Goal: Use online tool/utility: Use online tool/utility

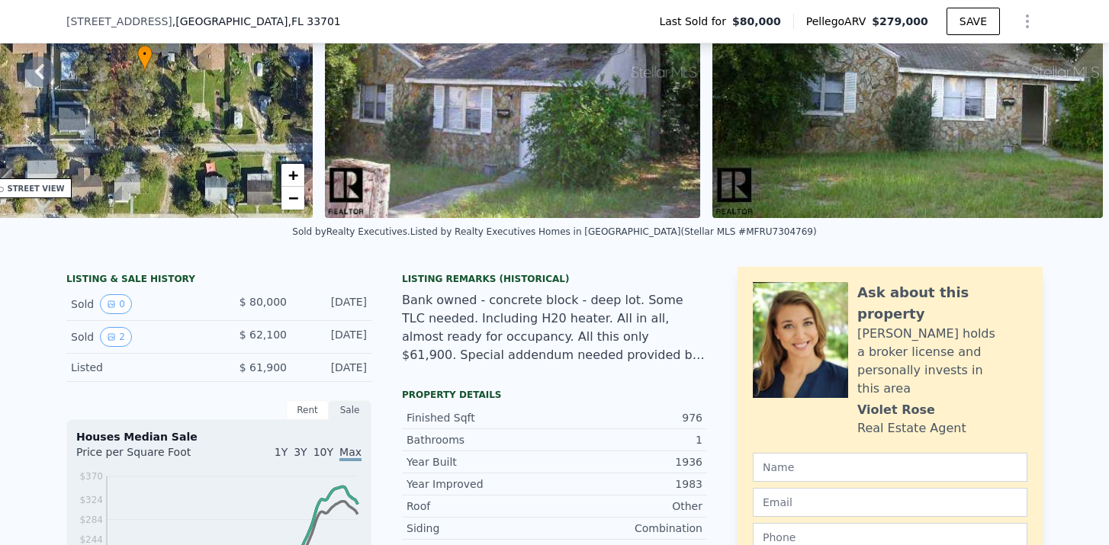
scroll to position [162, 0]
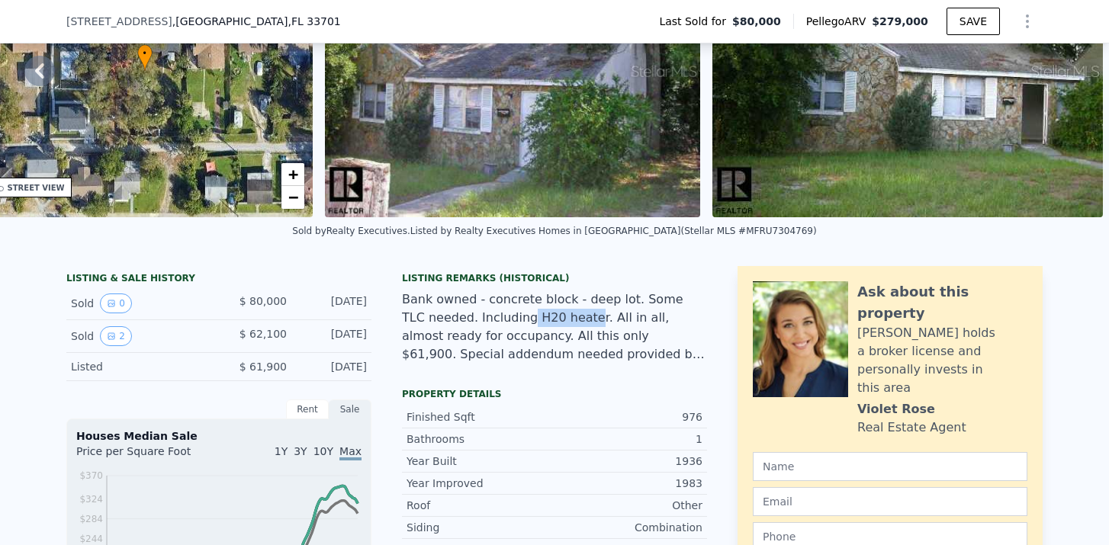
drag, startPoint x: 496, startPoint y: 318, endPoint x: 559, endPoint y: 318, distance: 62.5
click at [559, 318] on div "Bank owned - concrete block - deep lot. Some TLC needed. Including H20 heater. …" at bounding box center [554, 327] width 305 height 73
click at [626, 291] on div "Bank owned - concrete block - deep lot. Some TLC needed. Including H20 heater. …" at bounding box center [554, 327] width 305 height 73
drag, startPoint x: 473, startPoint y: 332, endPoint x: 569, endPoint y: 339, distance: 96.4
click at [570, 339] on div "Bank owned - concrete block - deep lot. Some TLC needed. Including H20 heater. …" at bounding box center [554, 327] width 305 height 73
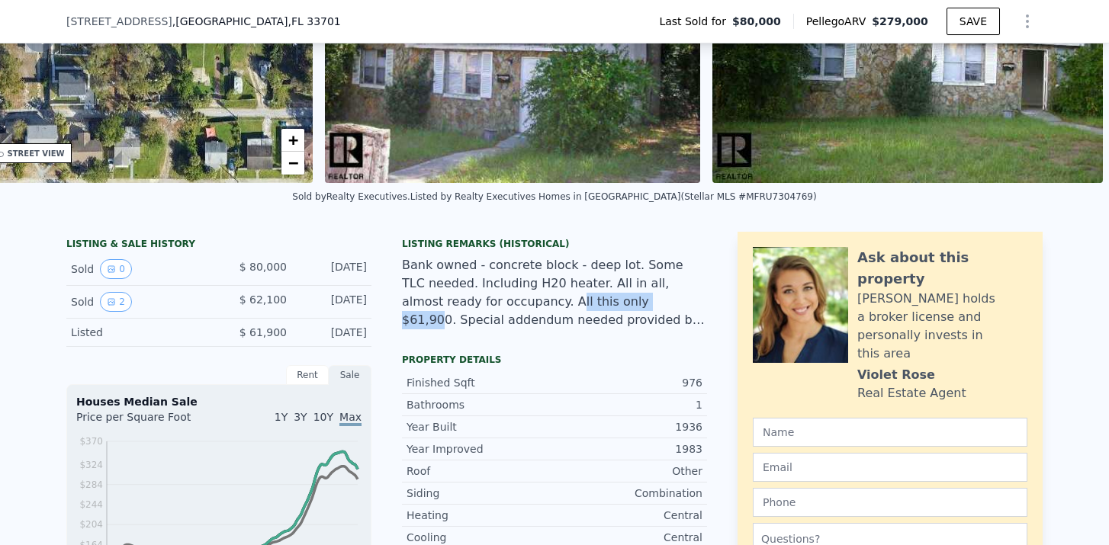
scroll to position [201, 0]
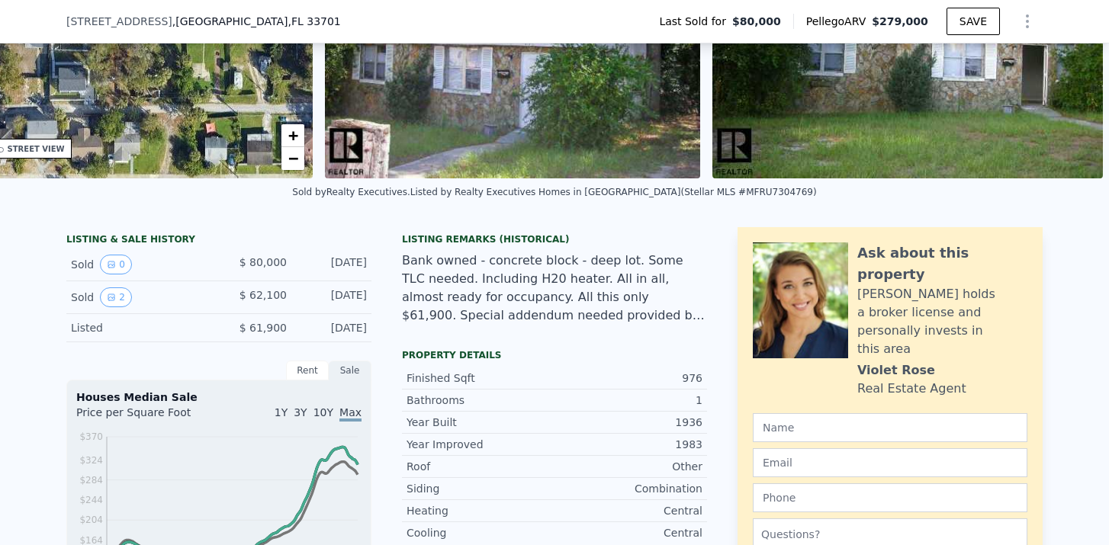
click at [570, 325] on div "Listing Remarks (Historical) Bank owned - concrete block - deep lot. Some TLC n…" at bounding box center [554, 288] width 305 height 110
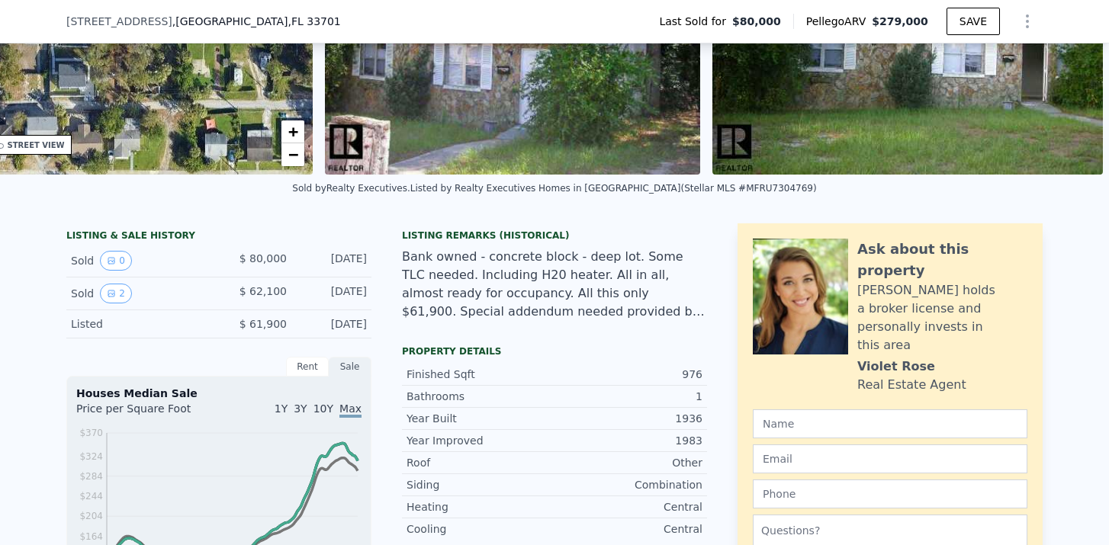
scroll to position [205, 0]
click at [312, 283] on div "[DATE]" at bounding box center [333, 293] width 68 height 20
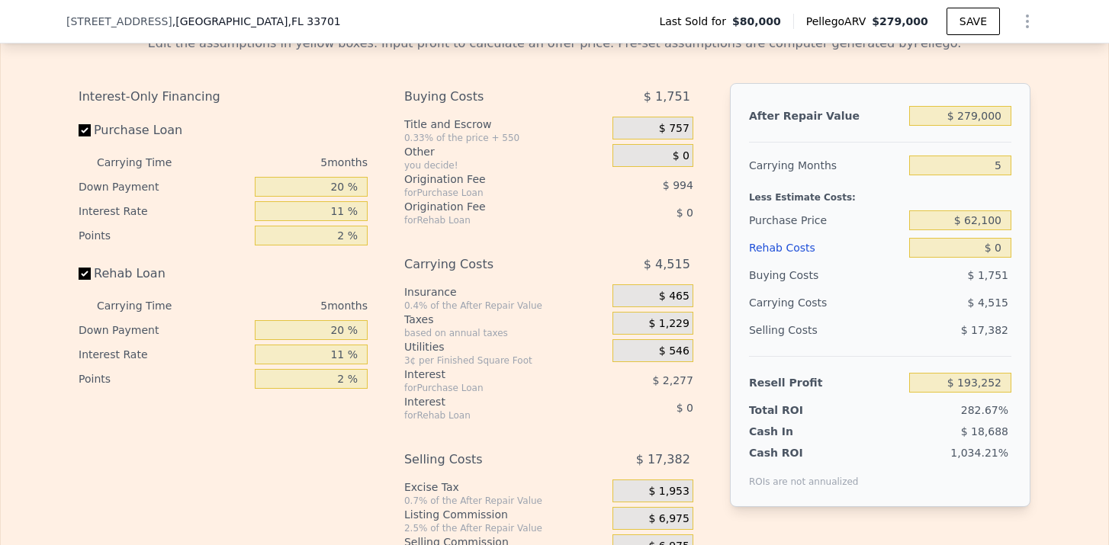
scroll to position [2271, 0]
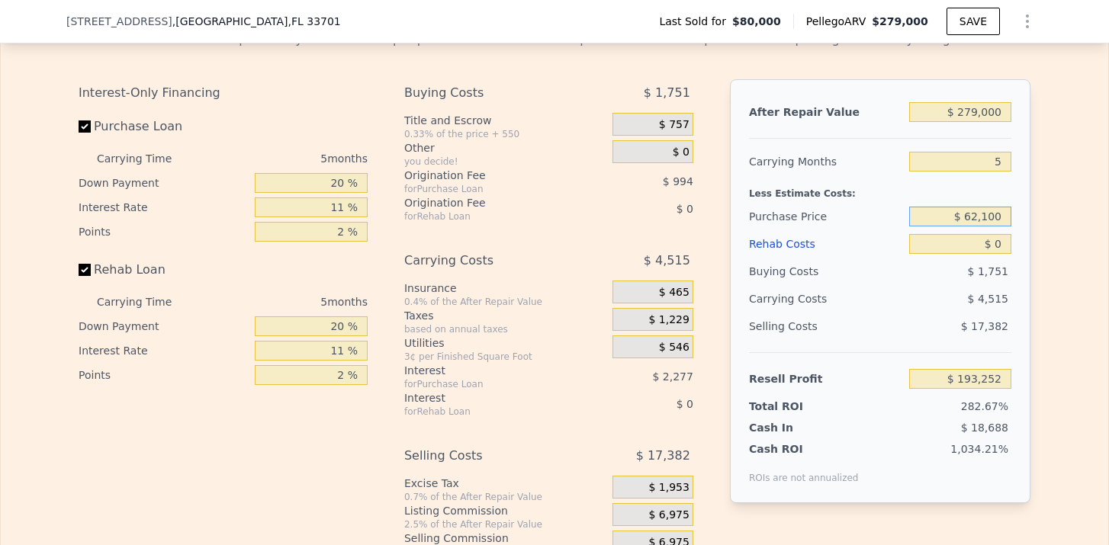
click at [981, 220] on input "$ 62,100" at bounding box center [960, 217] width 102 height 20
type input "$ 175,000"
click at [1005, 240] on input "$ 0" at bounding box center [960, 244] width 102 height 20
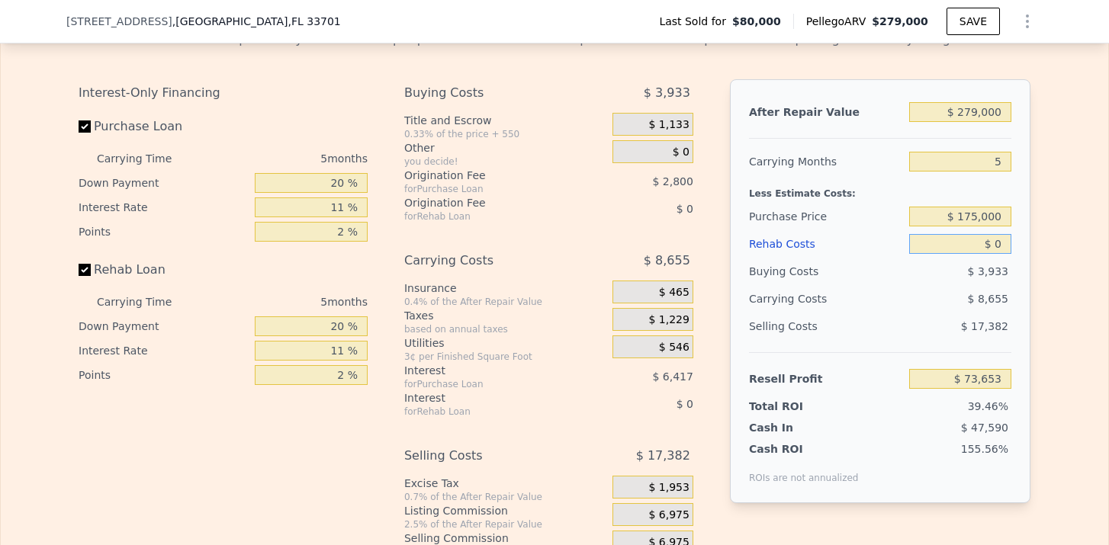
type input "$ 74,030"
type input "$ 5"
type input "$ 74,025"
type input "$ 50"
type input "$ 73,979"
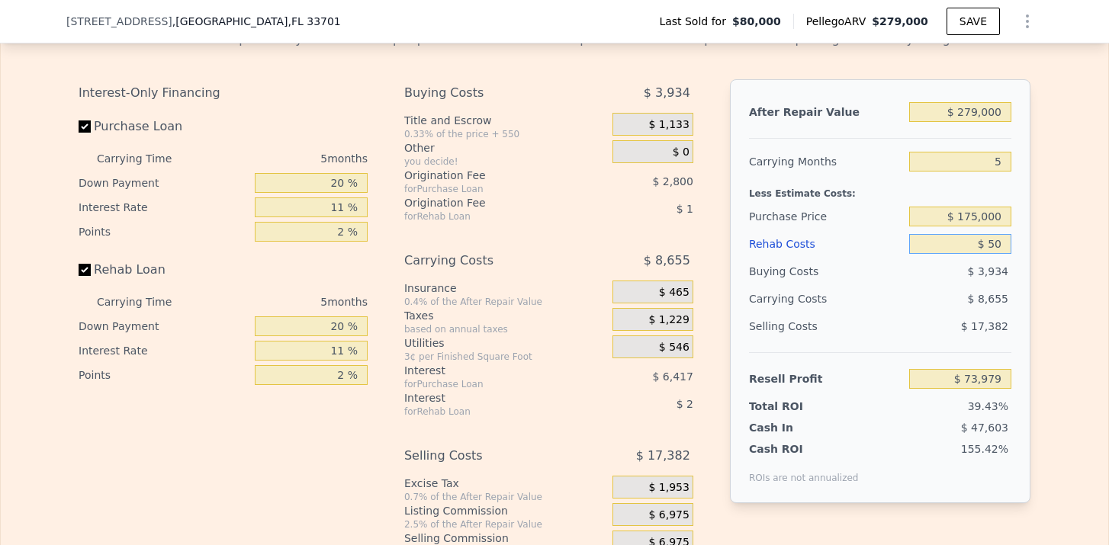
type input "$ 500"
type input "$ 73,502"
type input "$ 5,000"
type input "$ 68,765"
type input "$ 50,000"
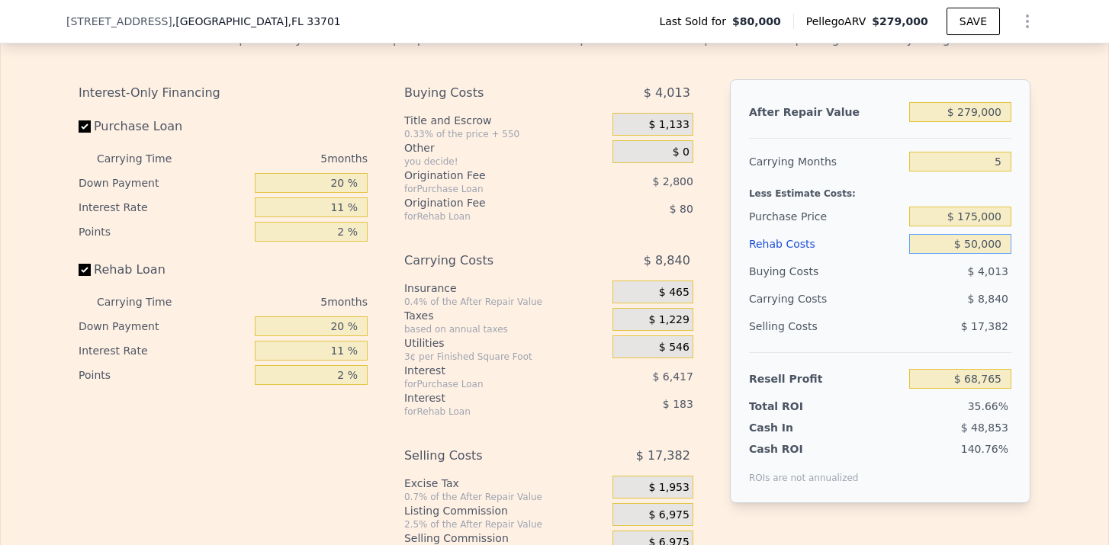
type input "$ 21,395"
click at [984, 145] on div "After Repair Value $ 279,000 Carrying Months 5 Less Estimate Costs: Purchase Pr…" at bounding box center [880, 291] width 300 height 424
click at [979, 117] on input "$ 279,000" at bounding box center [960, 112] width 102 height 20
type input "$ 27,000"
type input "-$ 214,982"
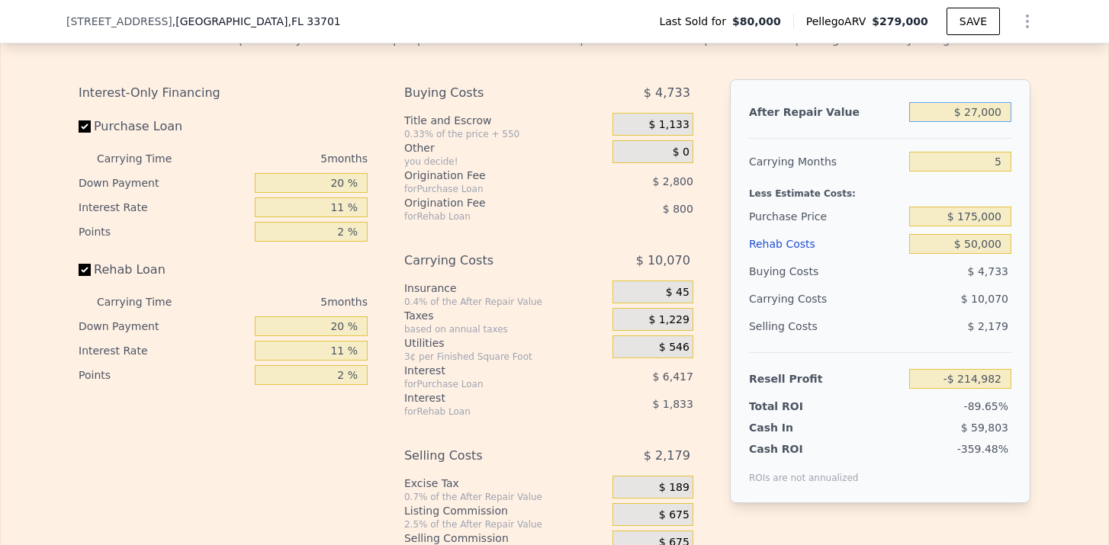
type input "$ 270,000"
type input "$ 12,953"
type input "$ 270,000"
click at [1010, 175] on div "5" at bounding box center [960, 161] width 102 height 27
click at [985, 223] on input "$ 175,000" at bounding box center [960, 217] width 102 height 20
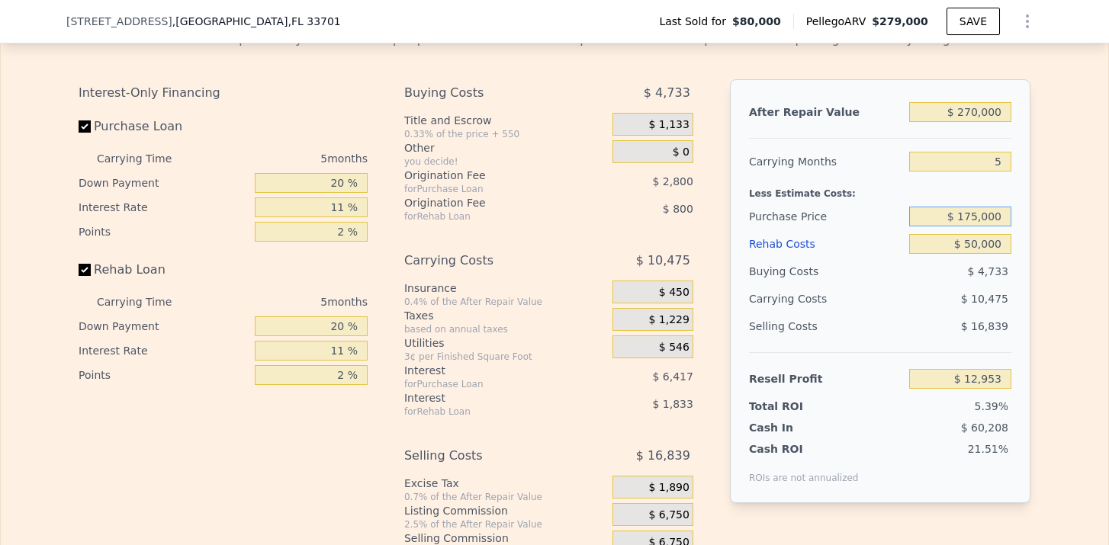
click at [977, 220] on input "$ 175,000" at bounding box center [960, 217] width 102 height 20
click at [954, 277] on div "$ 4,733" at bounding box center [960, 271] width 103 height 27
click at [975, 249] on input "$ 50,000" at bounding box center [960, 244] width 102 height 20
type input "$ 40,000"
type input "$ 23,483"
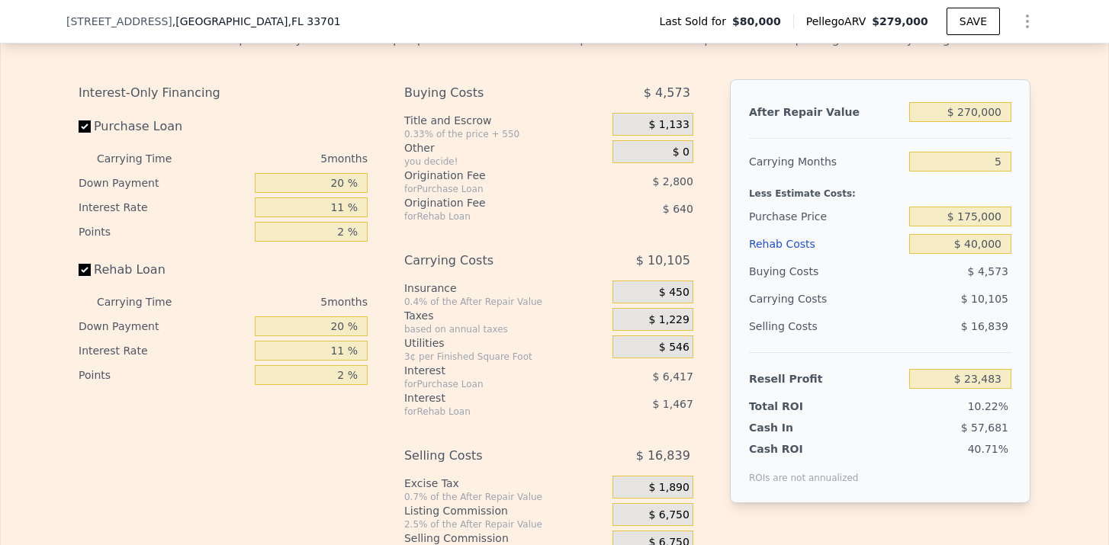
click at [1026, 303] on div "After Repair Value $ 270,000 Carrying Months 5 Less Estimate Costs: Purchase Pr…" at bounding box center [880, 291] width 300 height 424
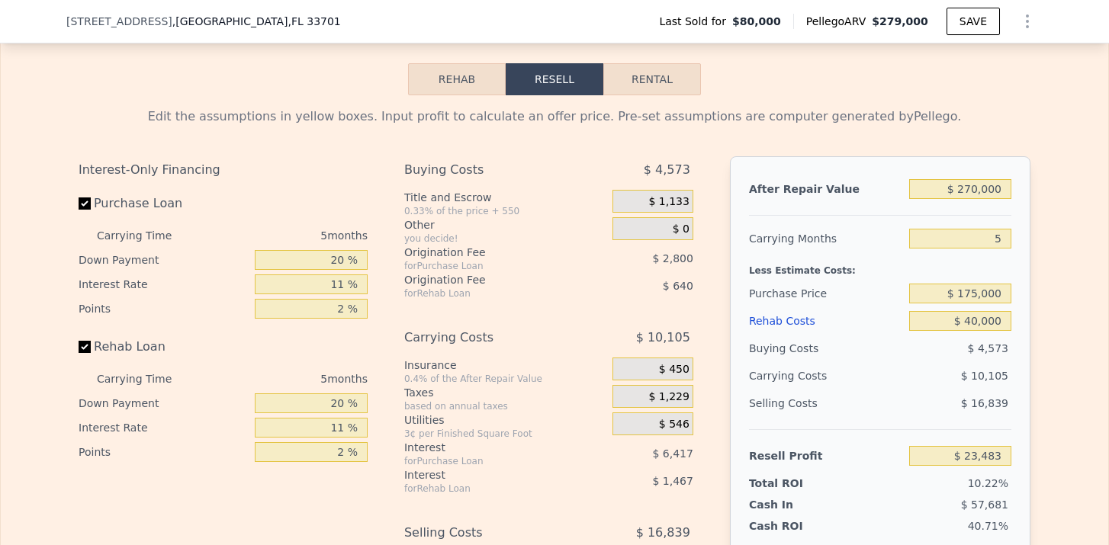
scroll to position [2178, 0]
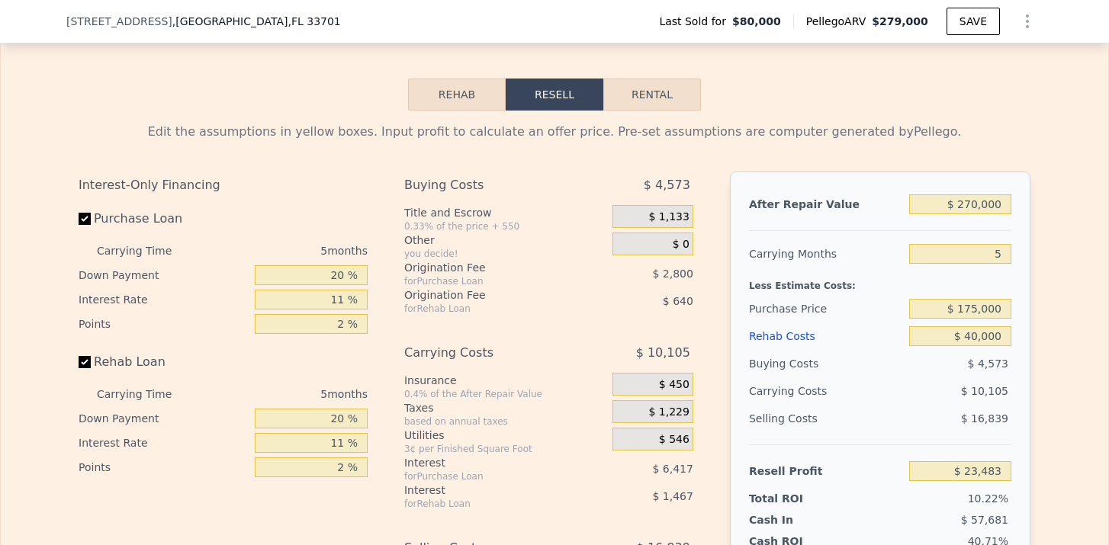
click at [669, 98] on button "Rental" at bounding box center [652, 95] width 98 height 32
select select "30"
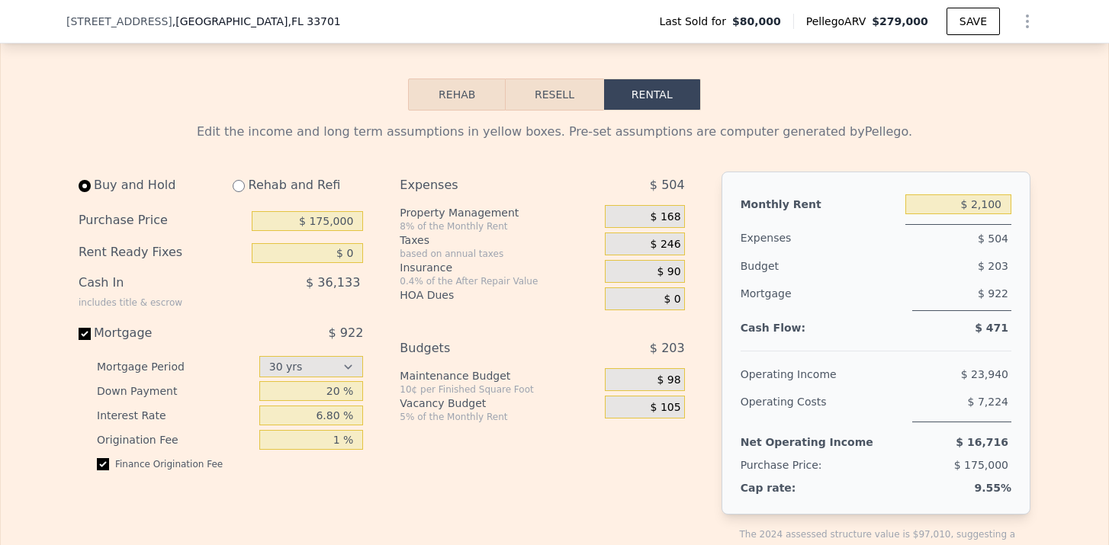
click at [236, 185] on input "radio" at bounding box center [239, 186] width 12 height 12
radio input "true"
select select "30"
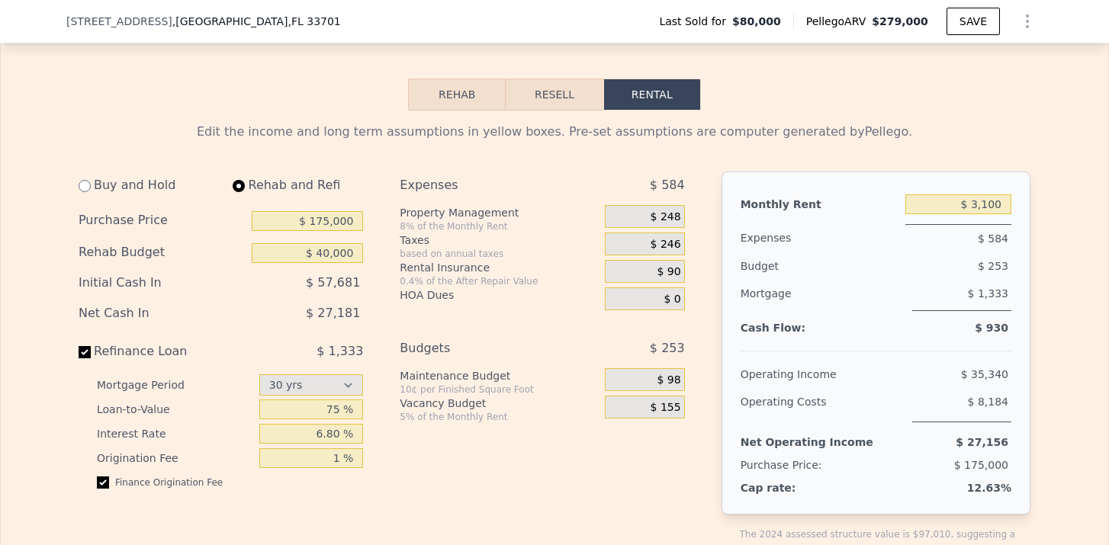
type input "$ 40,000"
drag, startPoint x: 326, startPoint y: 315, endPoint x: 377, endPoint y: 315, distance: 51.1
click at [377, 315] on div "Buy and Hold Rehab and Refi Purchase Price $ 175,000 Rehab Budget $ 40,000 Init…" at bounding box center [388, 377] width 618 height 410
click at [608, 310] on div "$ 0" at bounding box center [644, 298] width 79 height 23
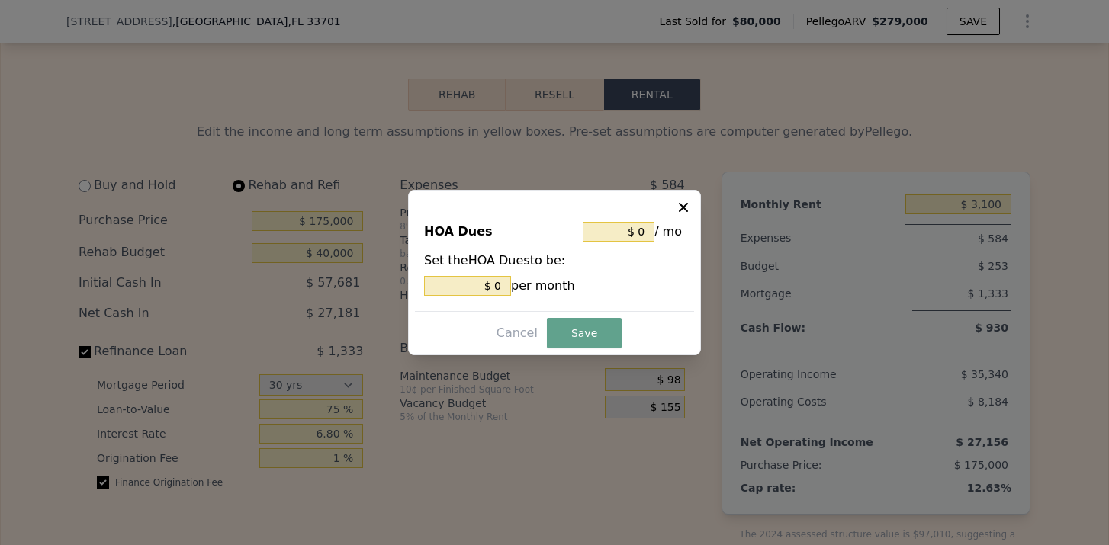
click at [679, 209] on icon at bounding box center [683, 207] width 15 height 15
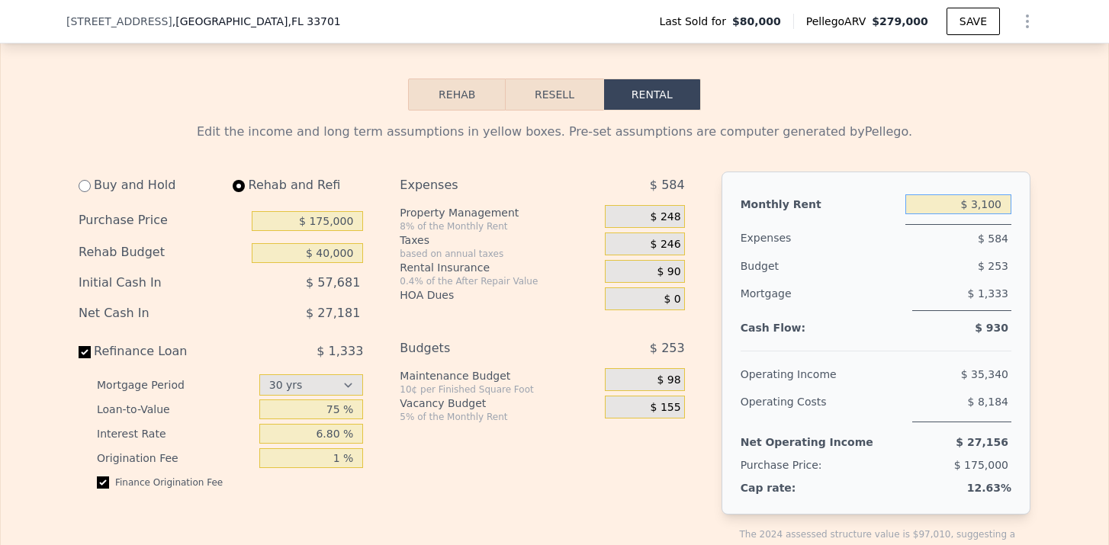
click at [988, 197] on input "$ 3,100" at bounding box center [958, 204] width 106 height 20
type input "$ 2,100"
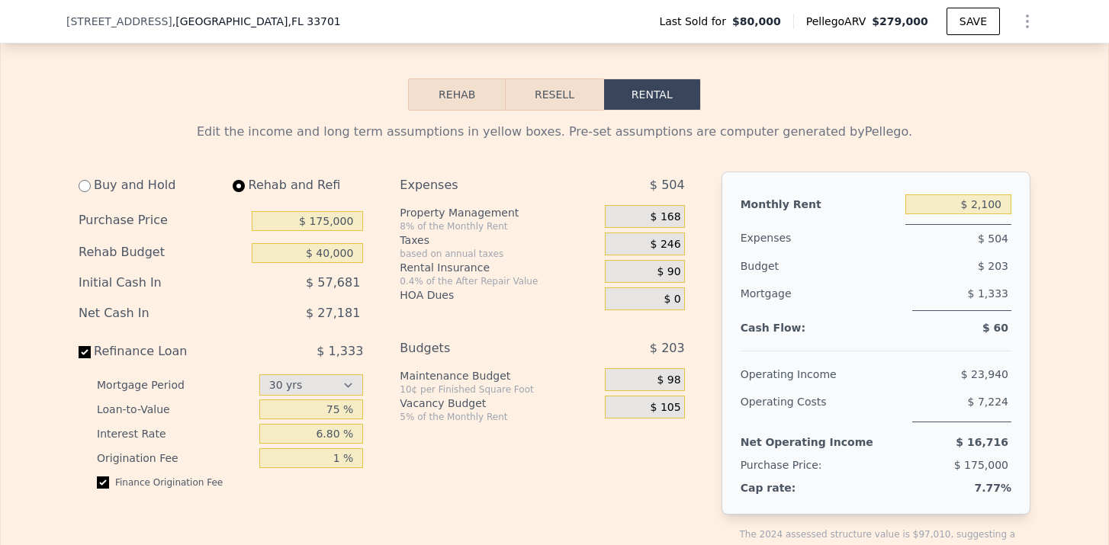
click at [903, 252] on div "Expenses $ 504" at bounding box center [875, 236] width 271 height 31
click at [679, 263] on div "$ 90" at bounding box center [644, 271] width 79 height 23
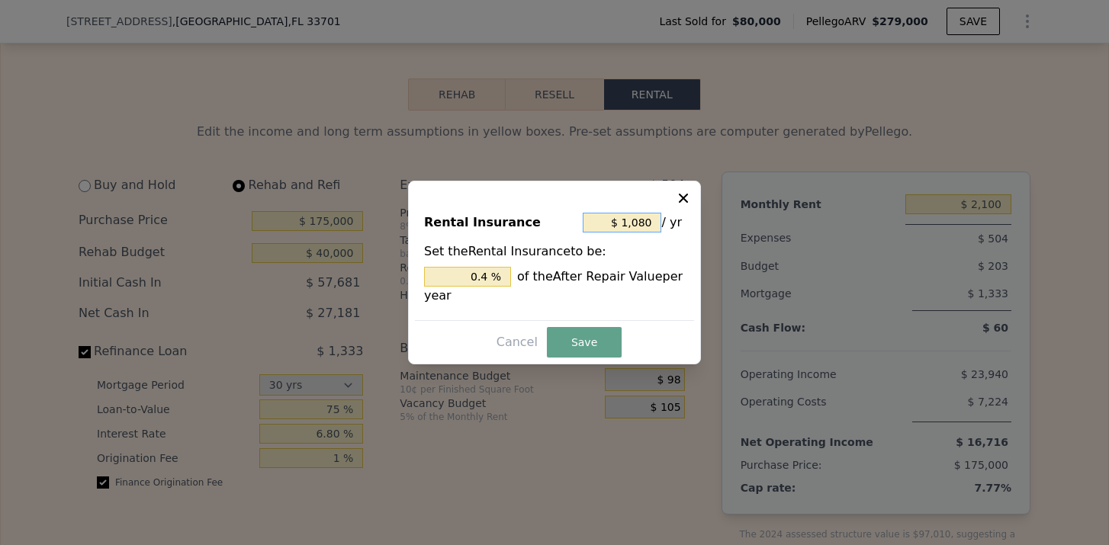
click at [631, 214] on input "$ 1,080" at bounding box center [622, 223] width 79 height 20
type input "$ 2"
type input "0.001 %"
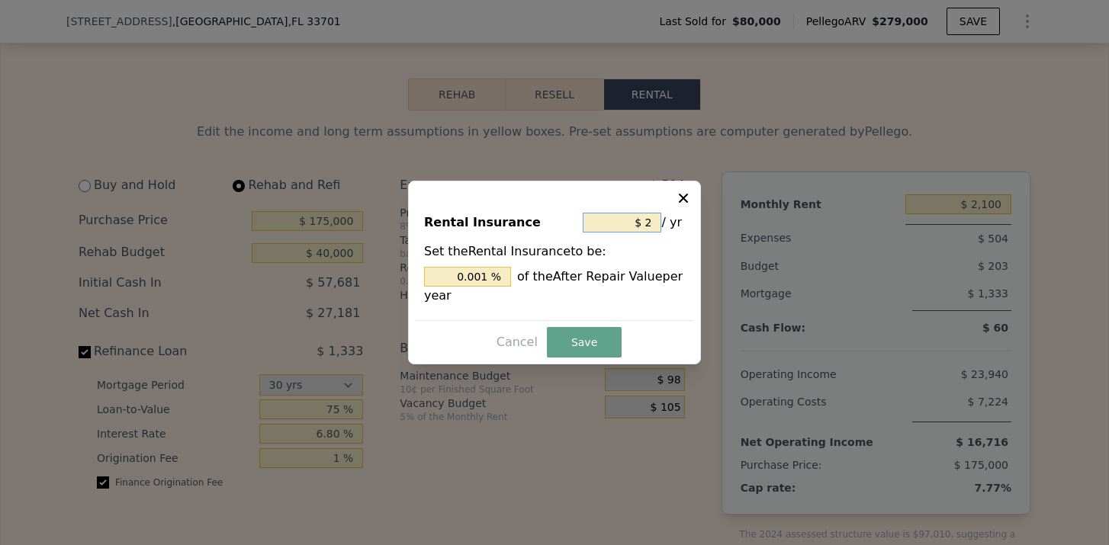
type input "$ 24"
type input "0.009 %"
type input "$ 240"
type input "0.089 %"
type input "$ 2,400"
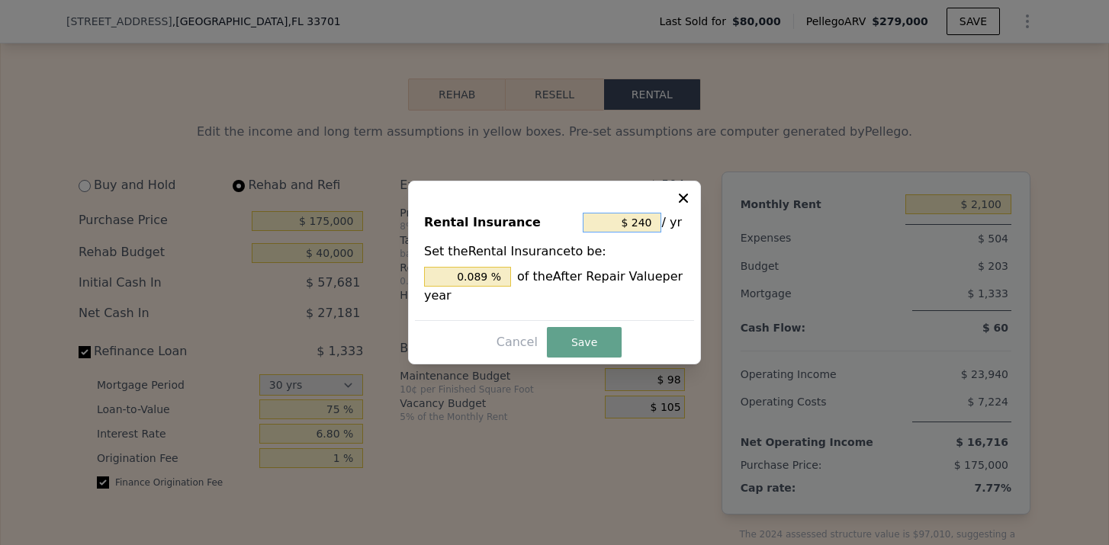
type input "0.889 %"
click at [578, 331] on button "Save" at bounding box center [584, 342] width 75 height 30
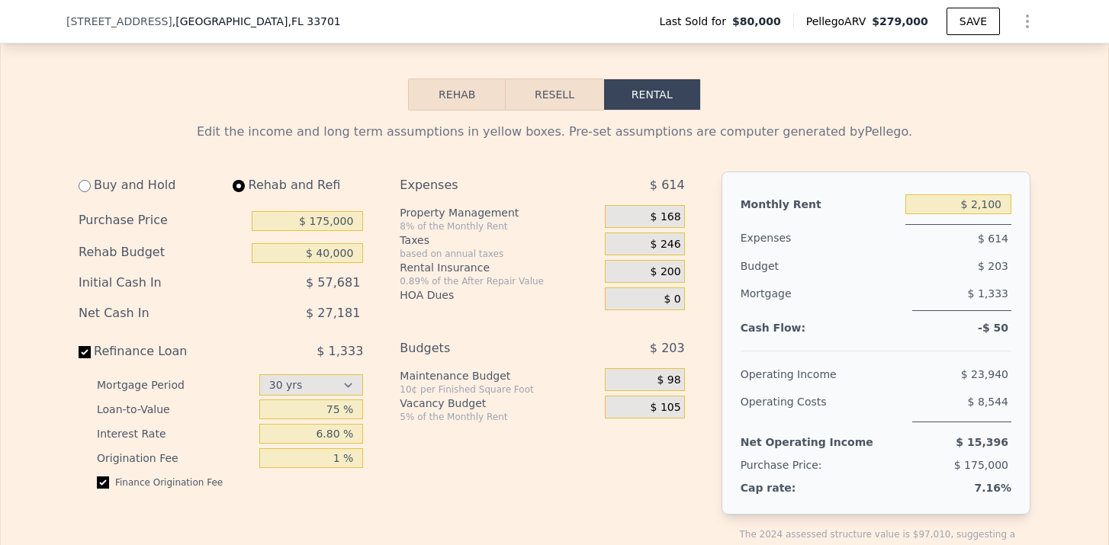
click at [916, 277] on div "$ 203" at bounding box center [931, 265] width 159 height 27
click at [676, 244] on span "$ 246" at bounding box center [665, 245] width 30 height 14
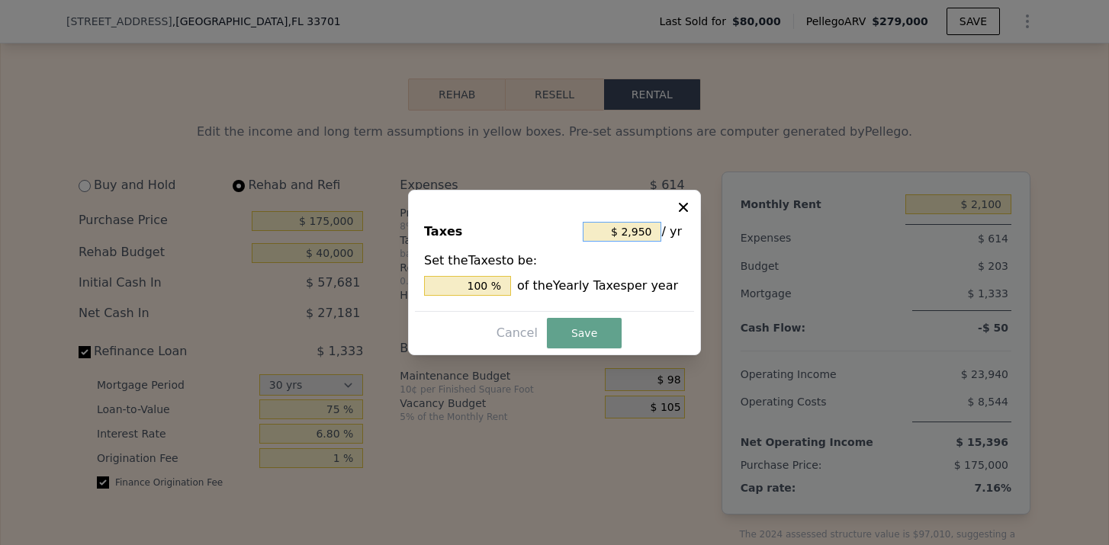
click at [648, 231] on input "$ 2,950" at bounding box center [622, 232] width 79 height 20
type input "$ 3"
type input "0.102 %"
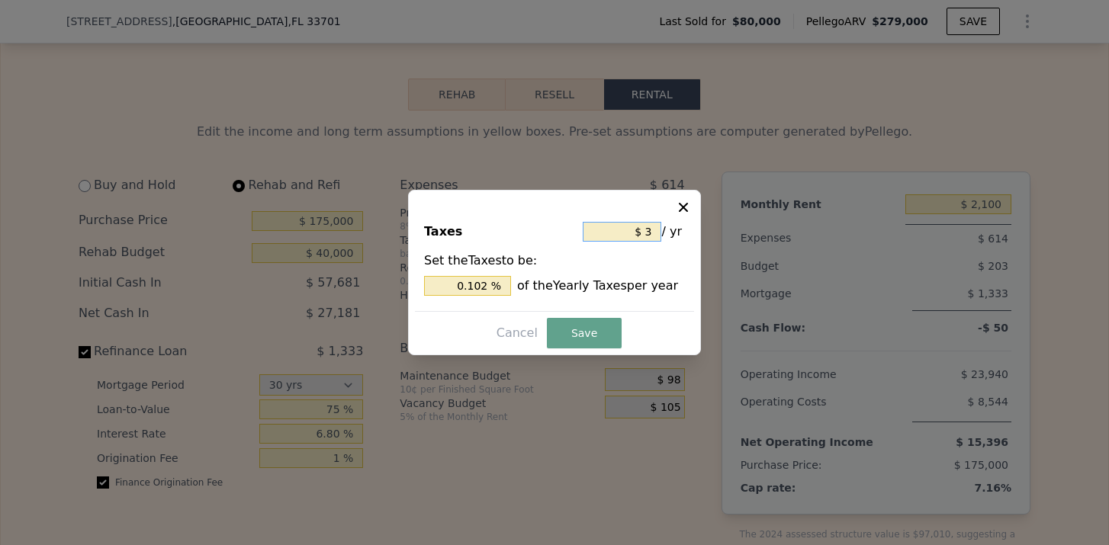
type input "$ 38"
type input "1.288 %"
type input "$ 380"
type input "12.881 %"
type input "$ 3,800"
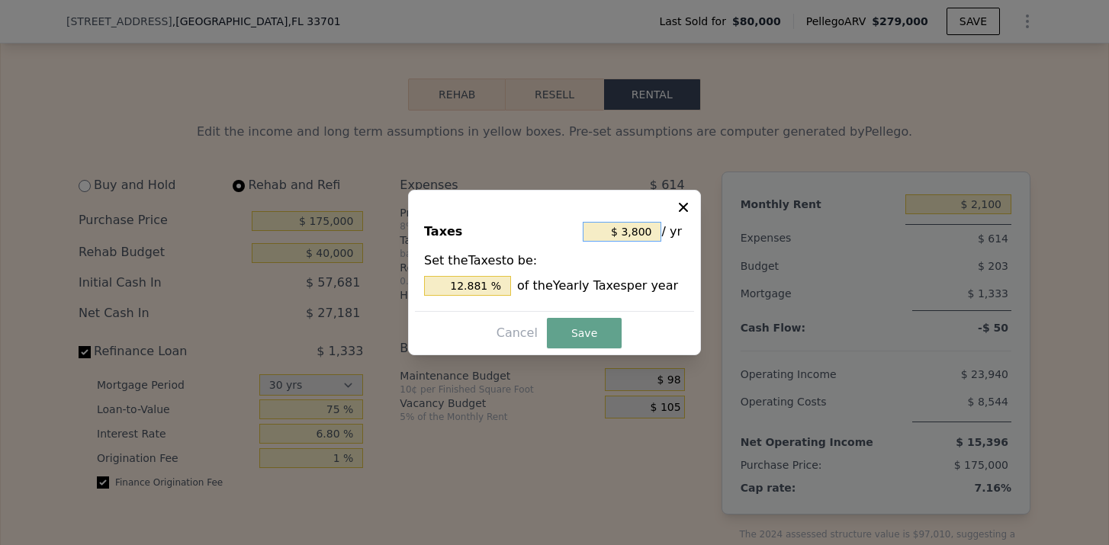
type input "128.814 %"
click at [577, 334] on button "Save" at bounding box center [584, 333] width 75 height 30
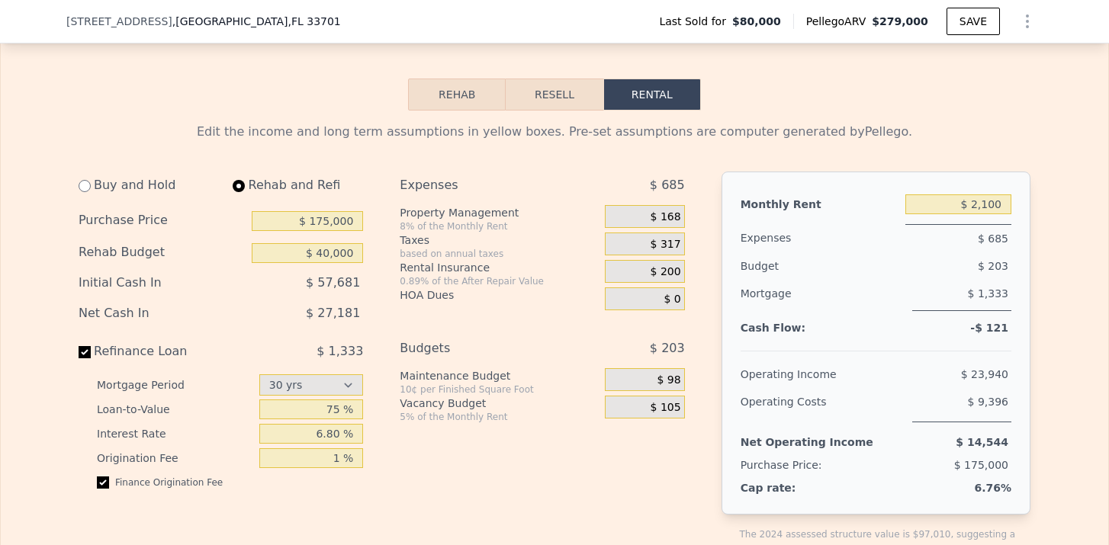
click at [656, 219] on span "$ 168" at bounding box center [665, 217] width 30 height 14
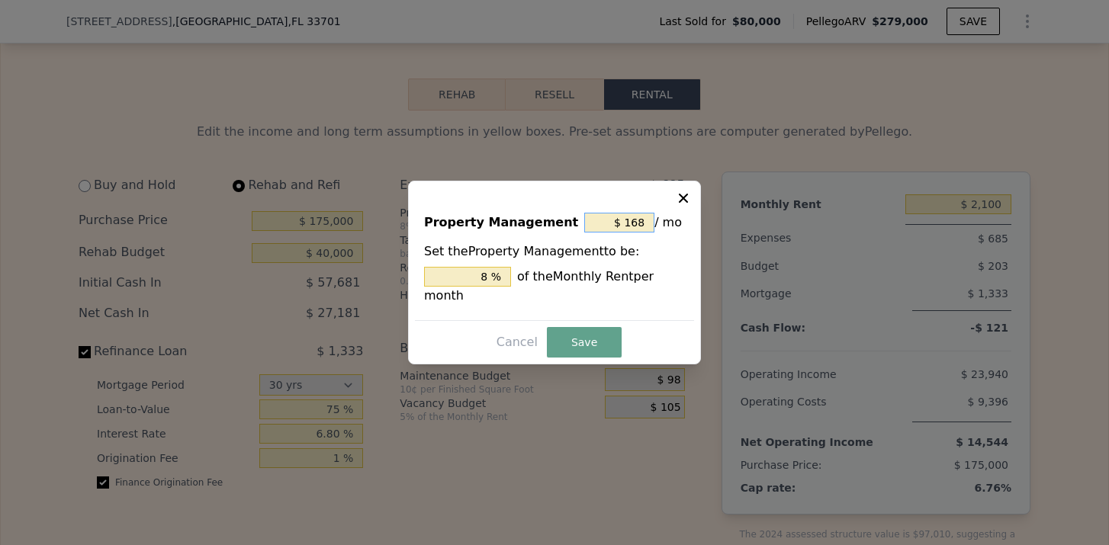
click at [648, 217] on input "$ 168" at bounding box center [619, 223] width 70 height 20
type input "$ 16"
type input "0.762 %"
type input "$ 1"
type input "0.048 %"
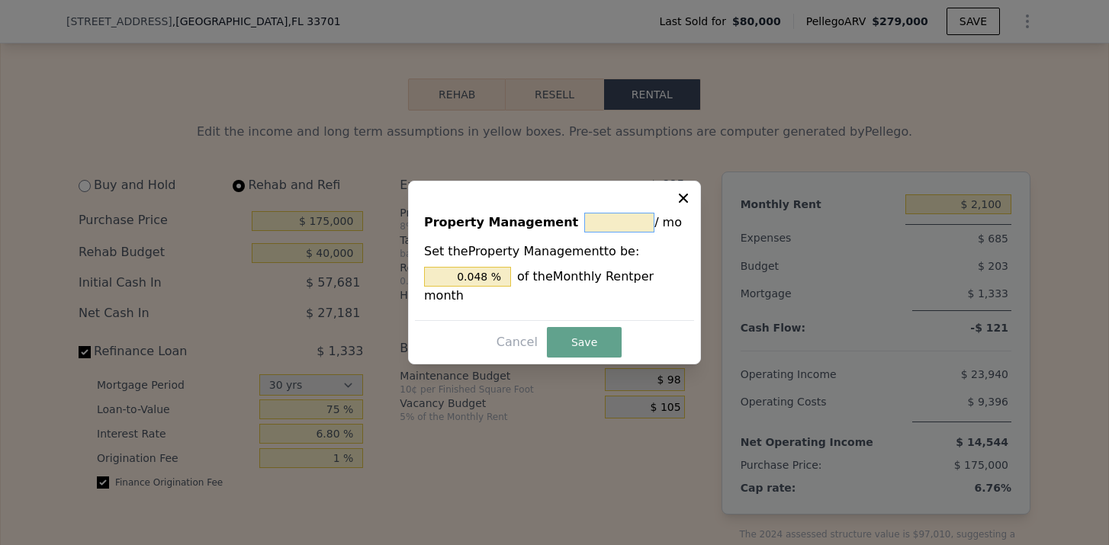
type input "$ 0"
type input "0 %"
click at [602, 334] on button "Save" at bounding box center [584, 342] width 75 height 30
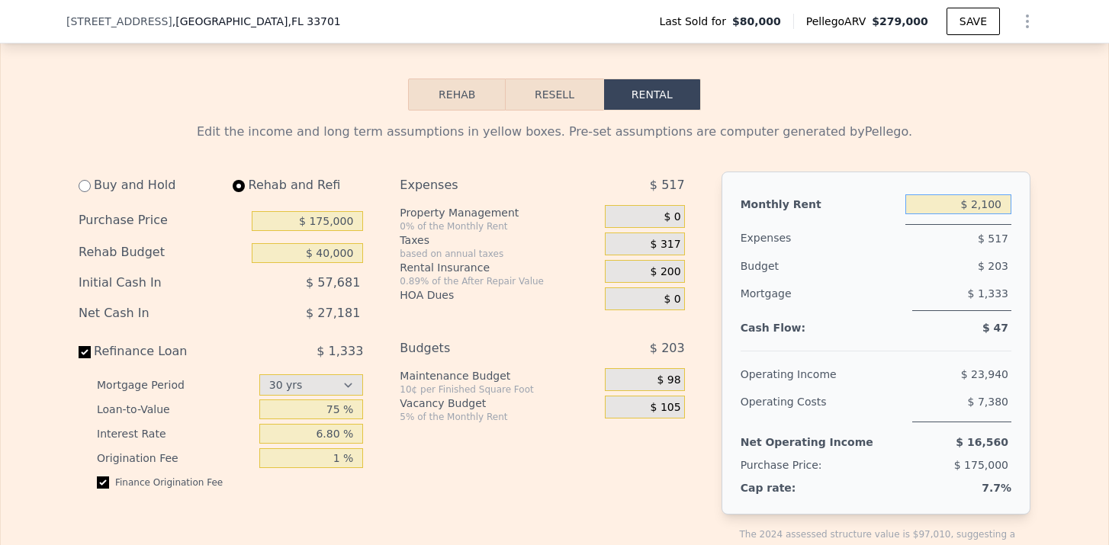
click at [987, 205] on input "$ 2,100" at bounding box center [958, 204] width 106 height 20
type input "$ 2,000"
click at [323, 223] on input "$ 175,000" at bounding box center [307, 221] width 111 height 20
type input "$ 160,000"
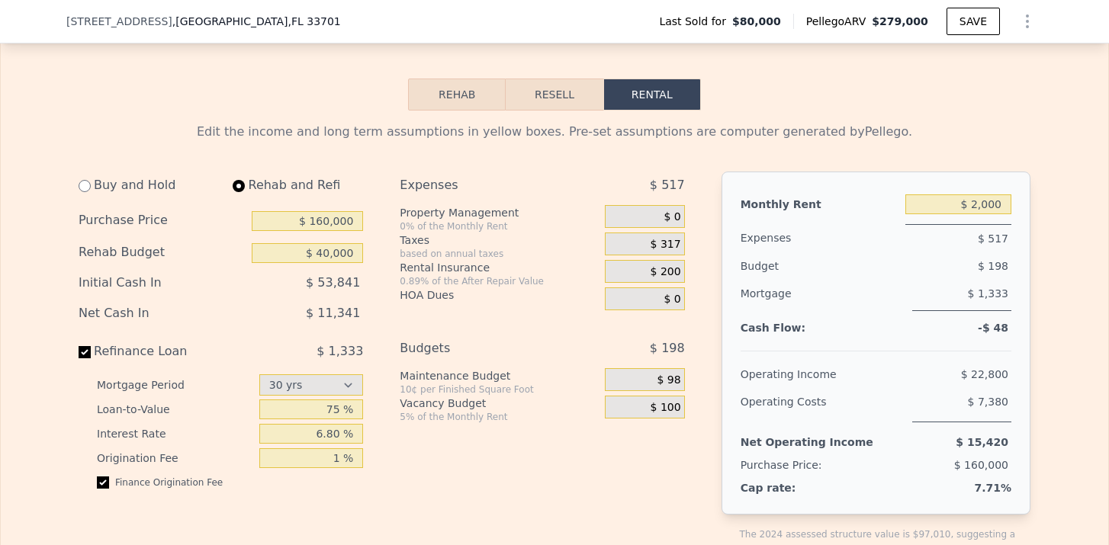
click at [423, 172] on div "Expenses" at bounding box center [483, 185] width 167 height 27
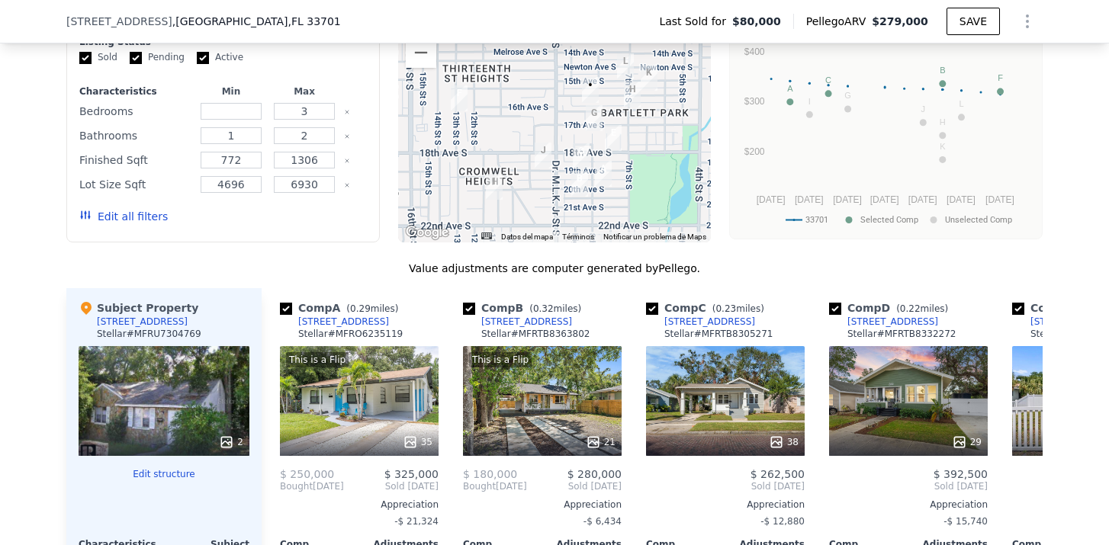
scroll to position [740, 0]
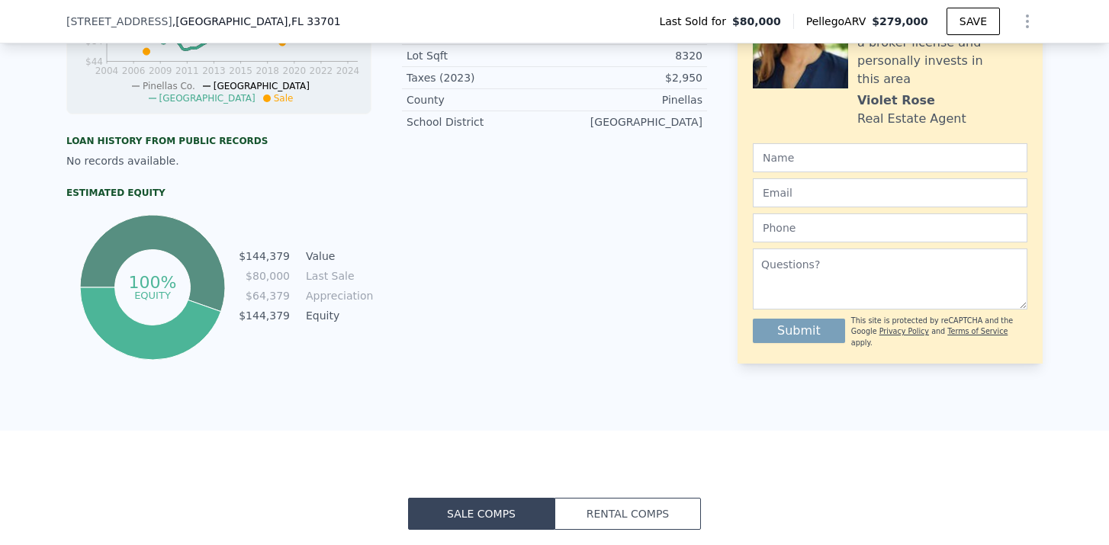
select select "30"
type input "$ 0"
type input "$ 2,100"
